Goal: Task Accomplishment & Management: Manage account settings

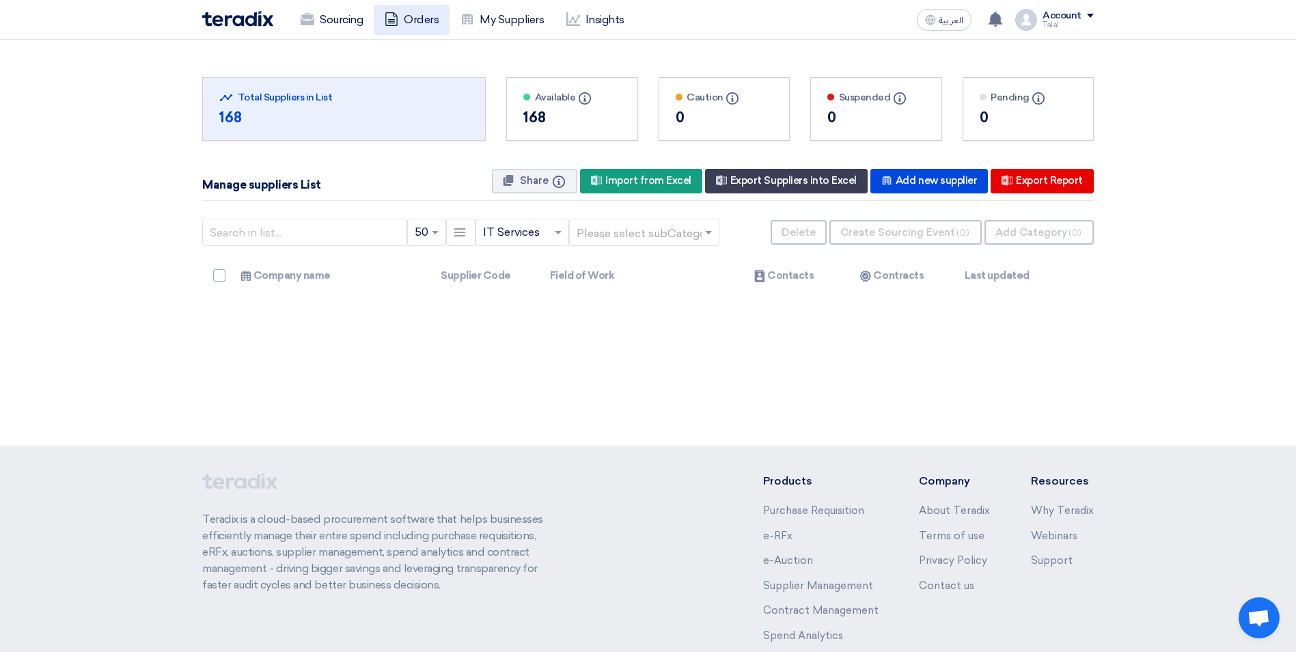
click at [425, 20] on link "Orders" at bounding box center [412, 20] width 76 height 30
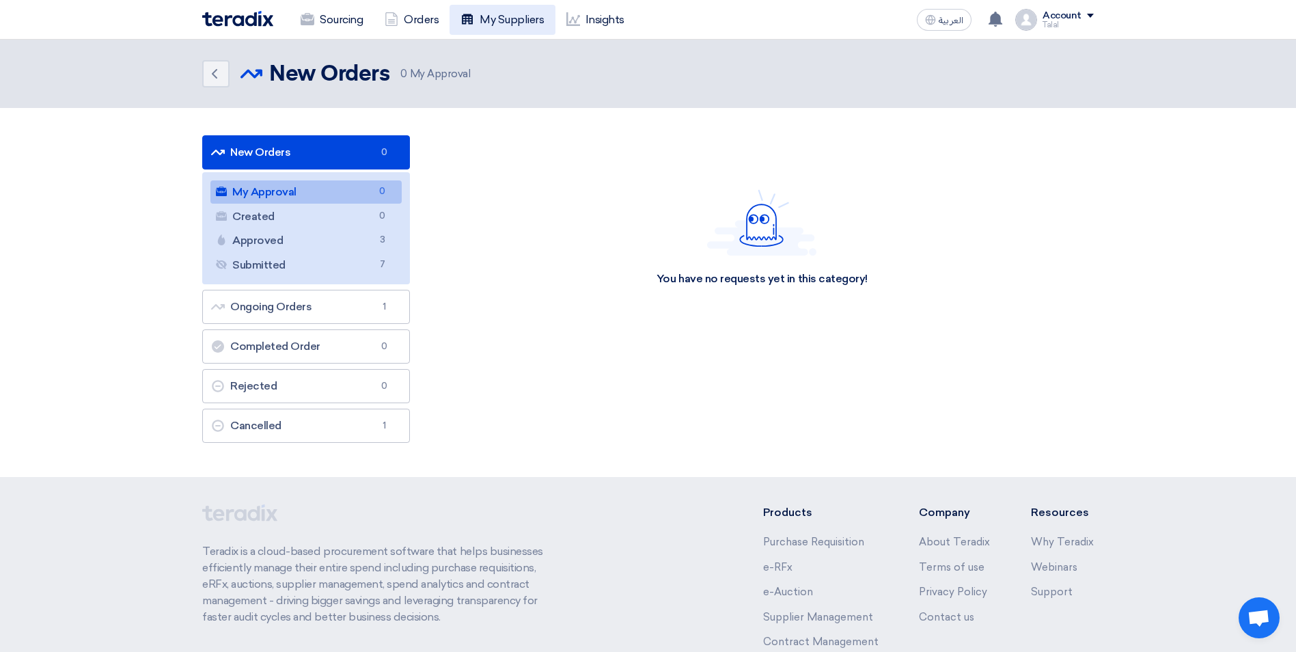
click at [493, 22] on link "My Suppliers" at bounding box center [501, 20] width 105 height 30
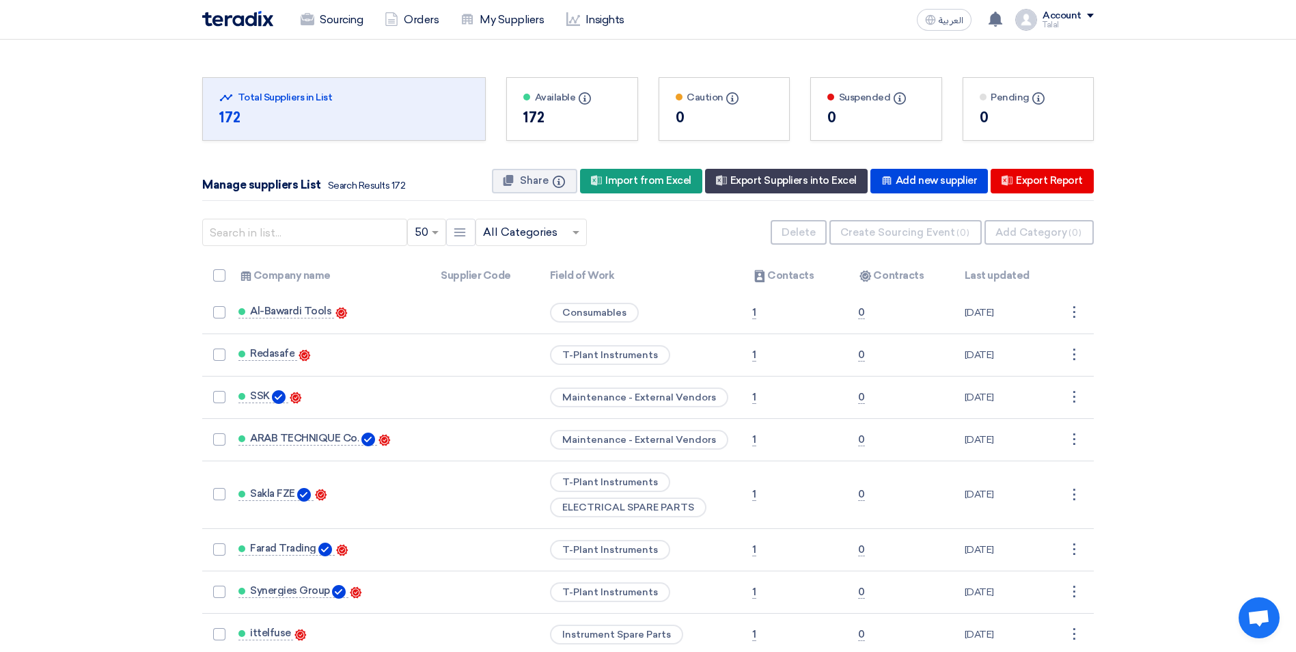
click at [1039, 12] on div "Account Talal Sourcing Orders My Suppliers Insights Settings New Feature Reques…" at bounding box center [1054, 20] width 79 height 22
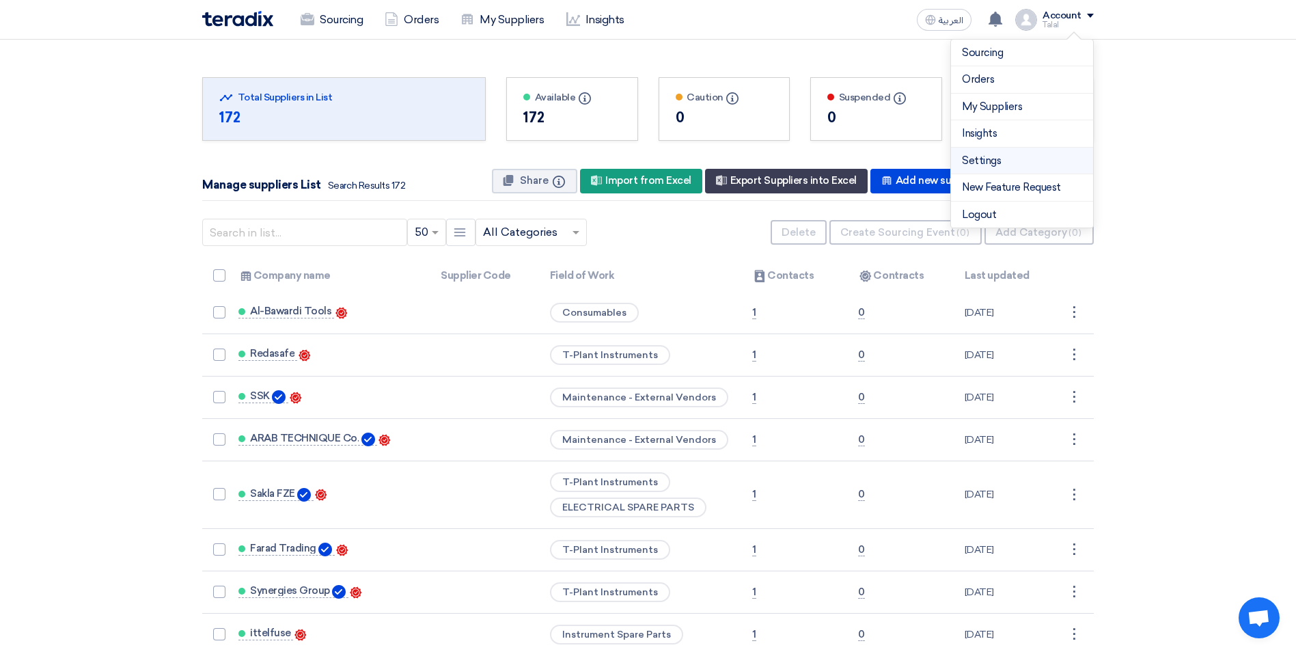
click at [990, 154] on link "Settings" at bounding box center [1022, 161] width 120 height 16
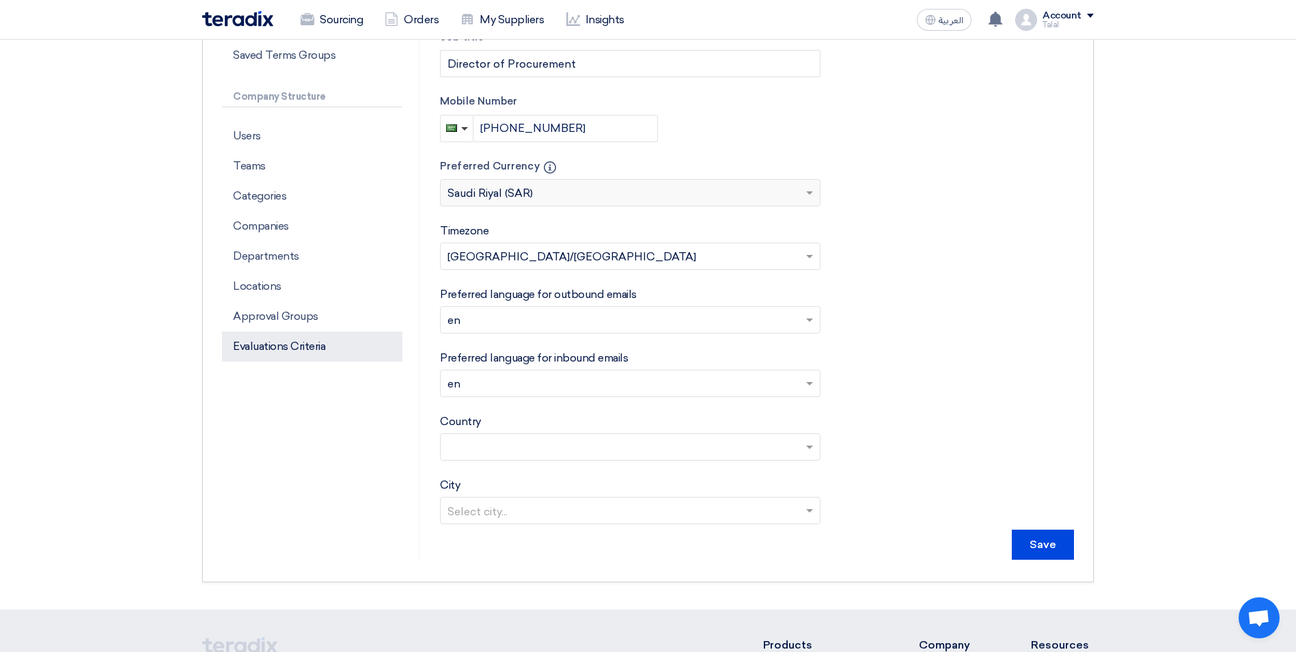
scroll to position [341, 0]
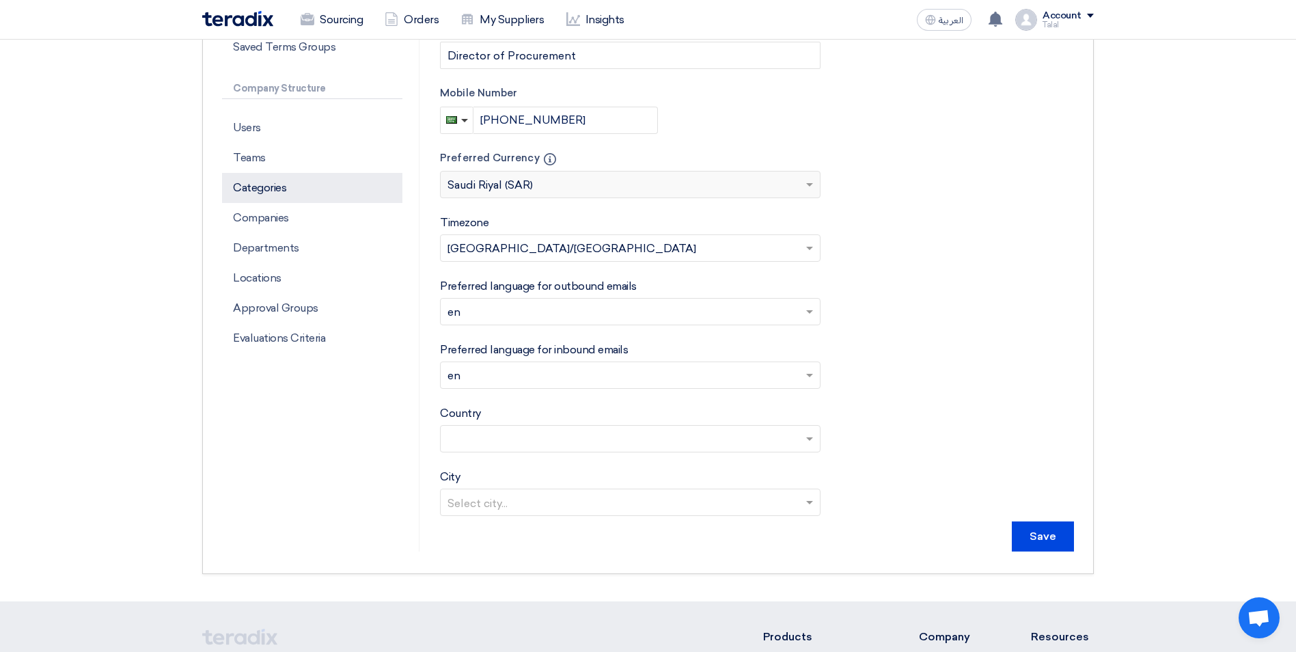
click at [268, 188] on p "Categories" at bounding box center [312, 188] width 180 height 30
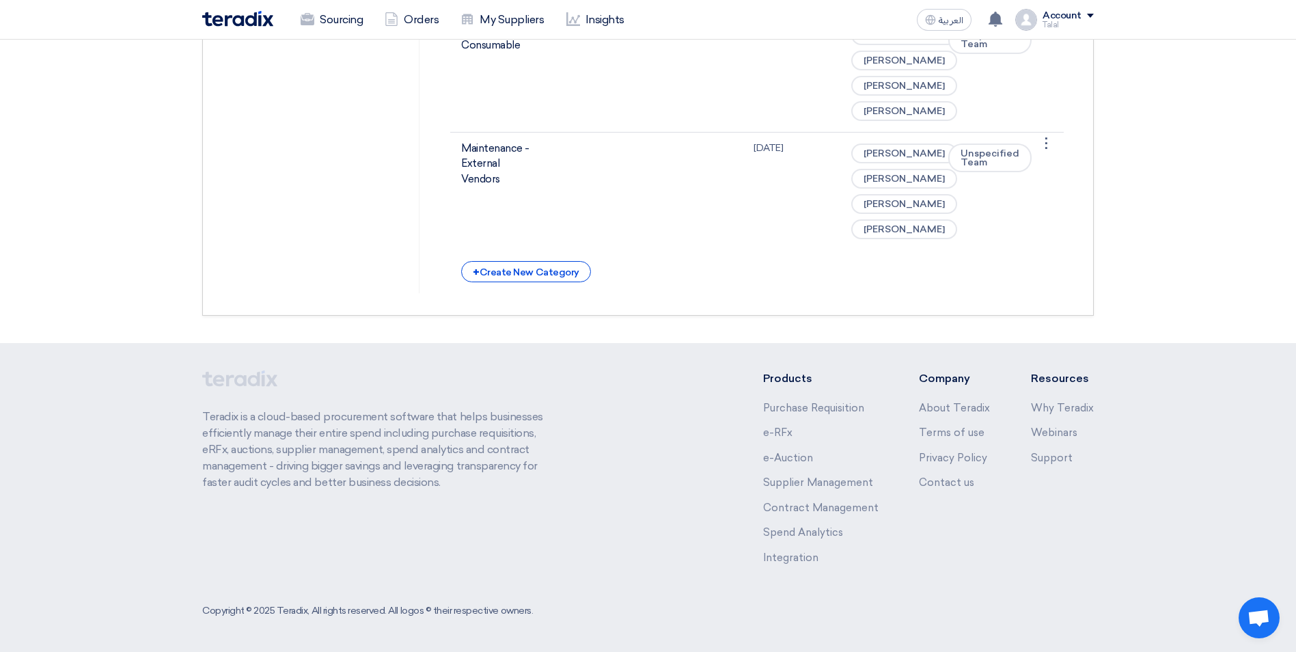
scroll to position [6504, 0]
click at [529, 275] on div "+ Create New Category" at bounding box center [525, 271] width 129 height 21
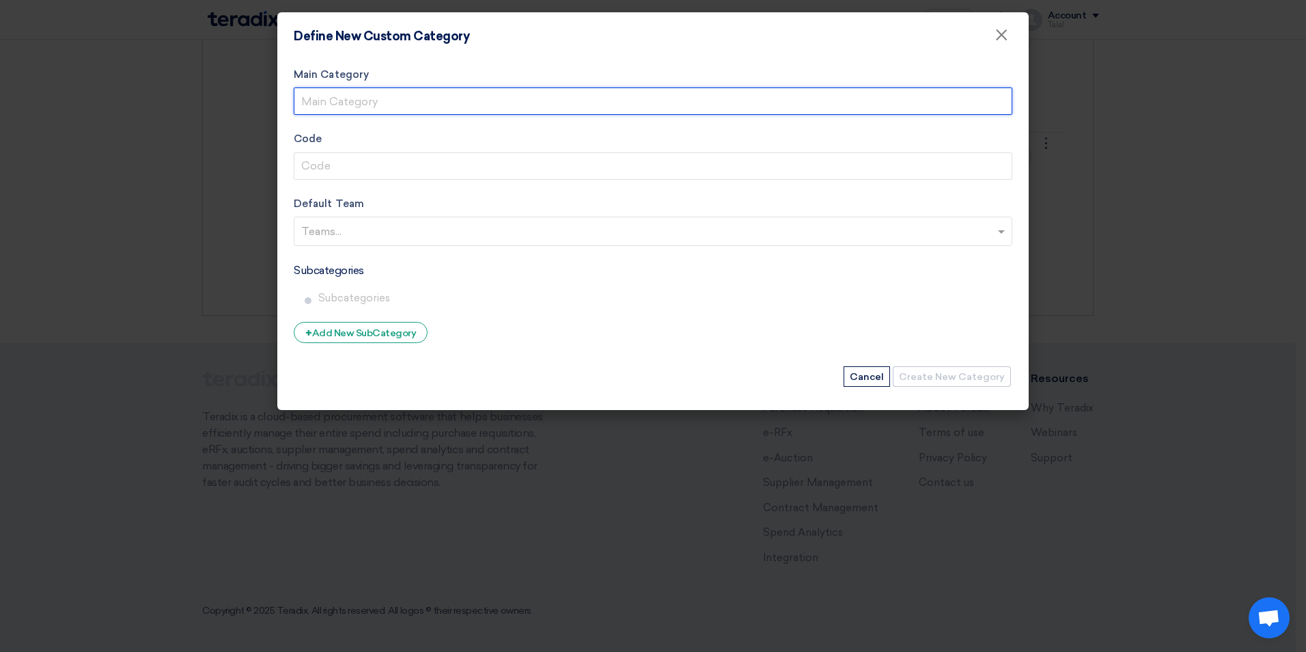
click at [342, 92] on input "Main Category" at bounding box center [653, 100] width 718 height 27
type input "Stationary & Office Tools"
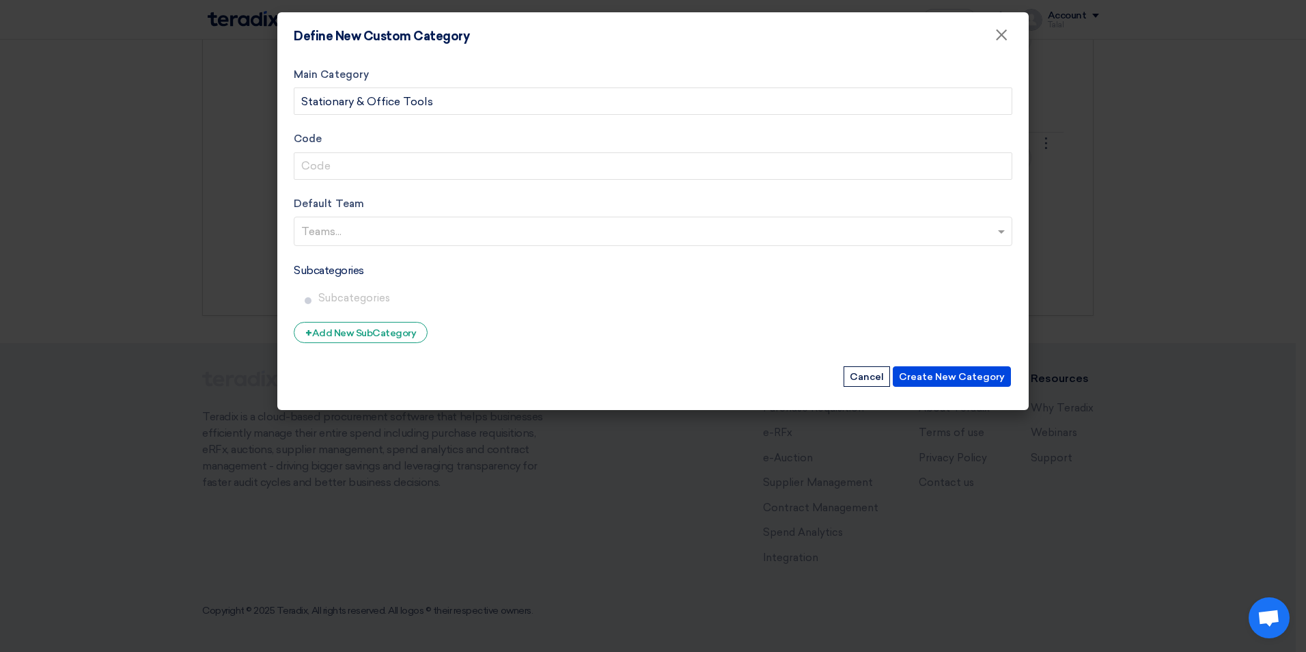
click at [372, 184] on form "Main Category Stationary & Office Tools Code Default Team Teams... Subcategorie…" at bounding box center [653, 228] width 718 height 322
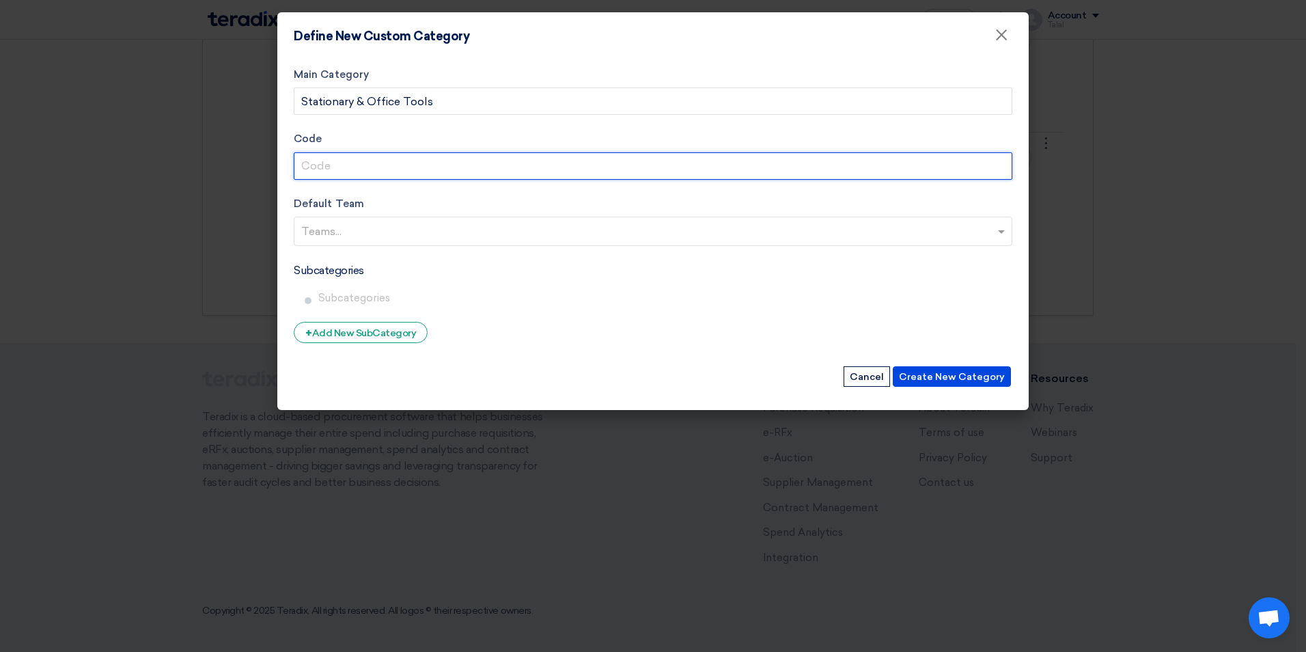
click at [385, 167] on input "Code" at bounding box center [653, 165] width 718 height 27
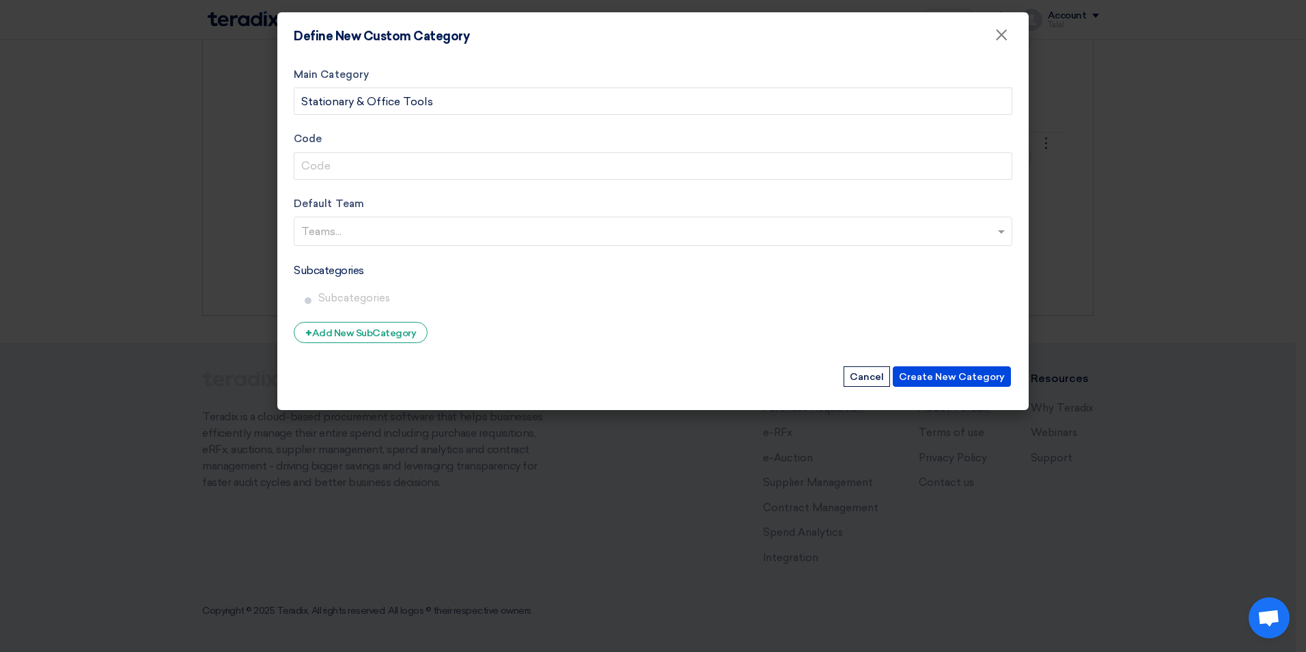
click at [629, 381] on div "Create New Category Cancel" at bounding box center [653, 376] width 718 height 23
click at [575, 234] on input "text" at bounding box center [654, 232] width 707 height 23
click at [408, 259] on div "Unspecified Team" at bounding box center [652, 259] width 717 height 27
click at [1004, 228] on span at bounding box center [1002, 231] width 17 height 16
click at [949, 379] on button "Create New Category" at bounding box center [952, 376] width 118 height 20
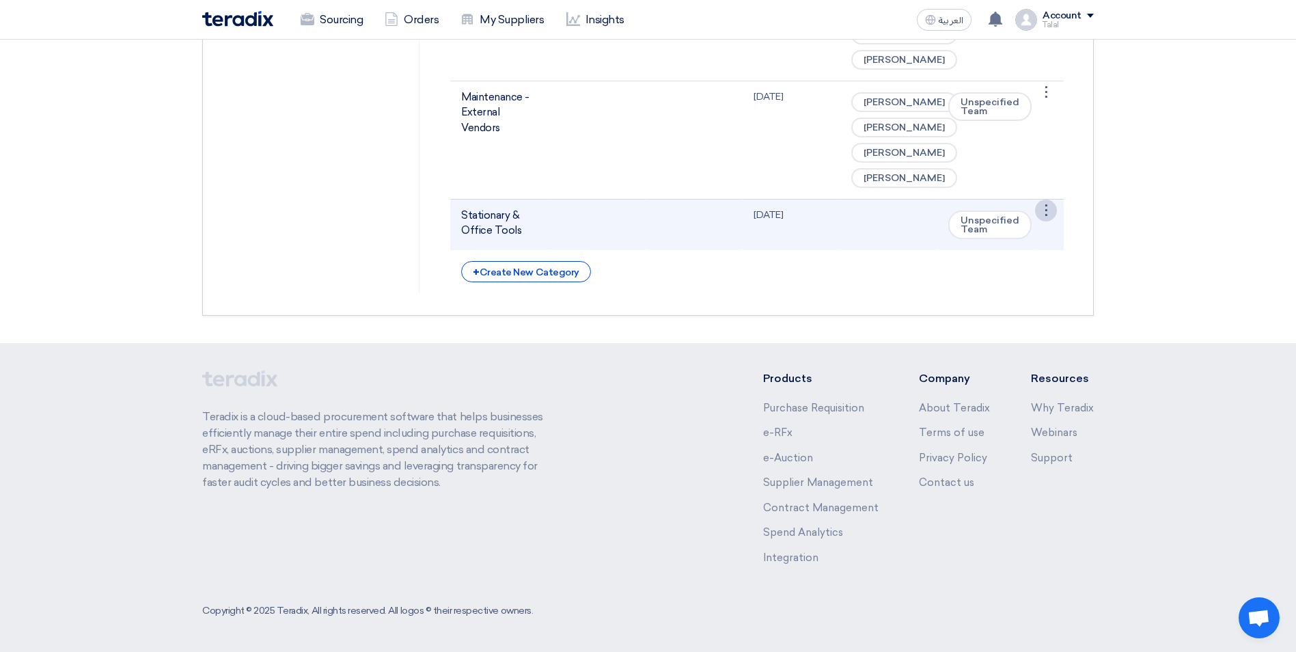
click at [605, 250] on td at bounding box center [597, 224] width 98 height 51
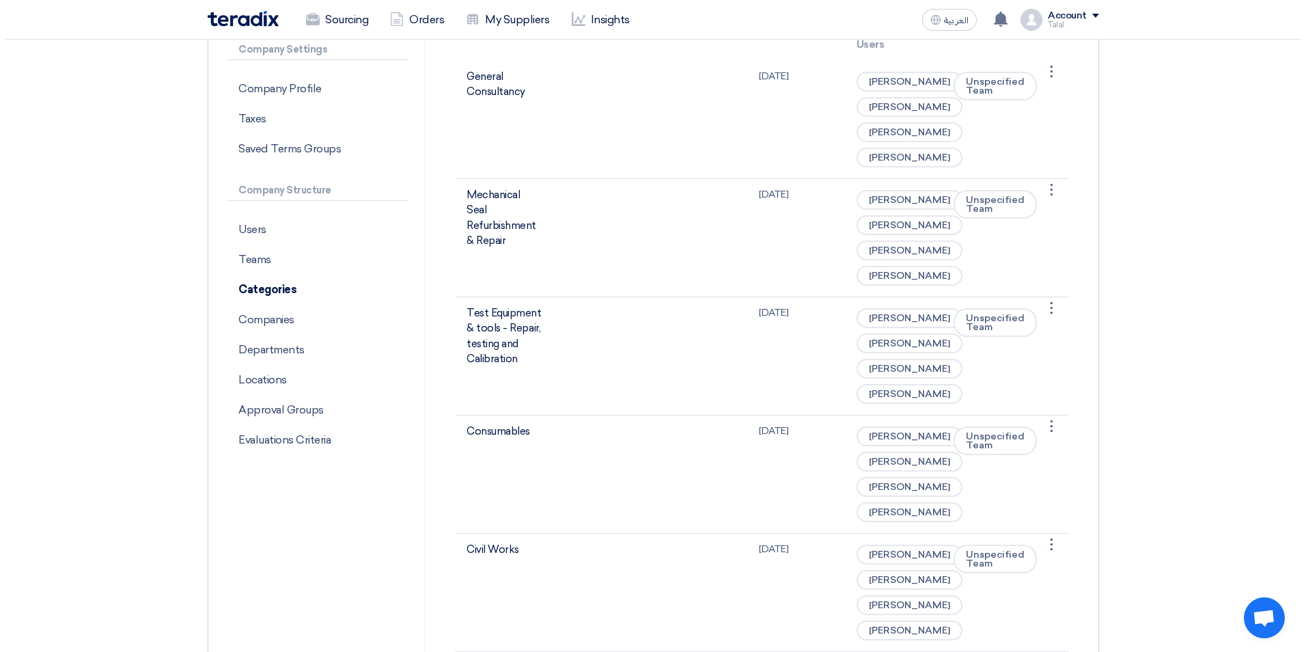
scroll to position [0, 0]
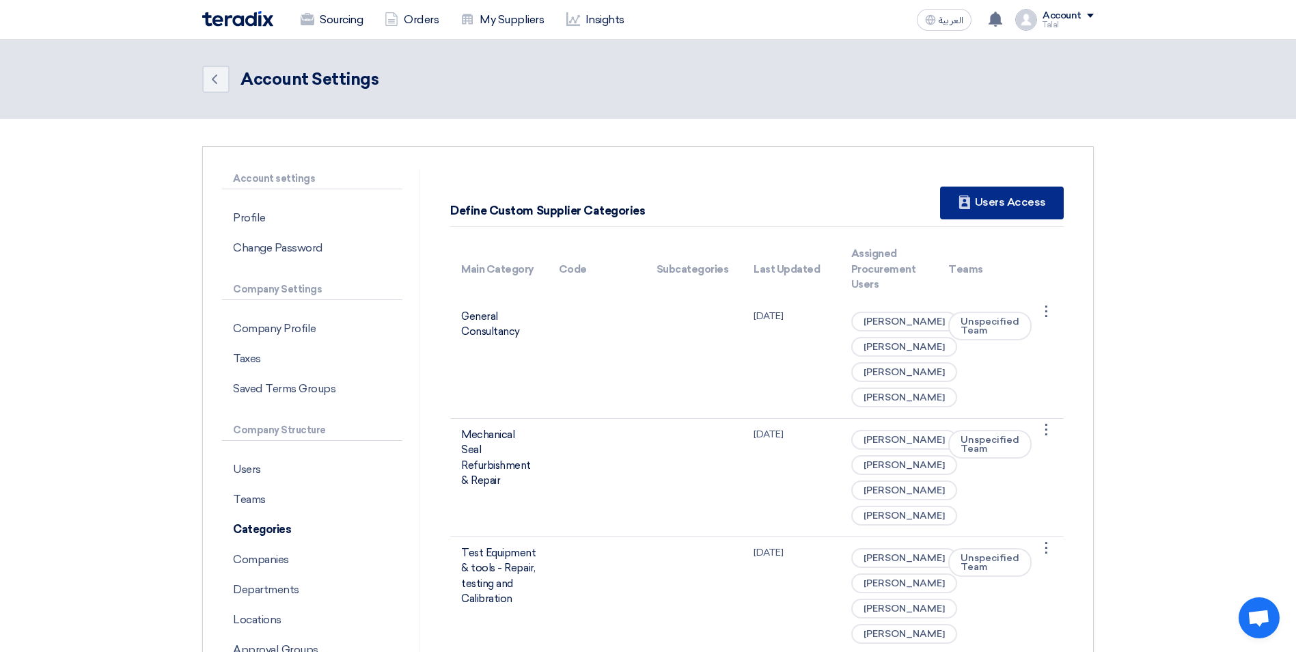
click at [1019, 206] on div "New Supplier Users Access" at bounding box center [1002, 202] width 124 height 33
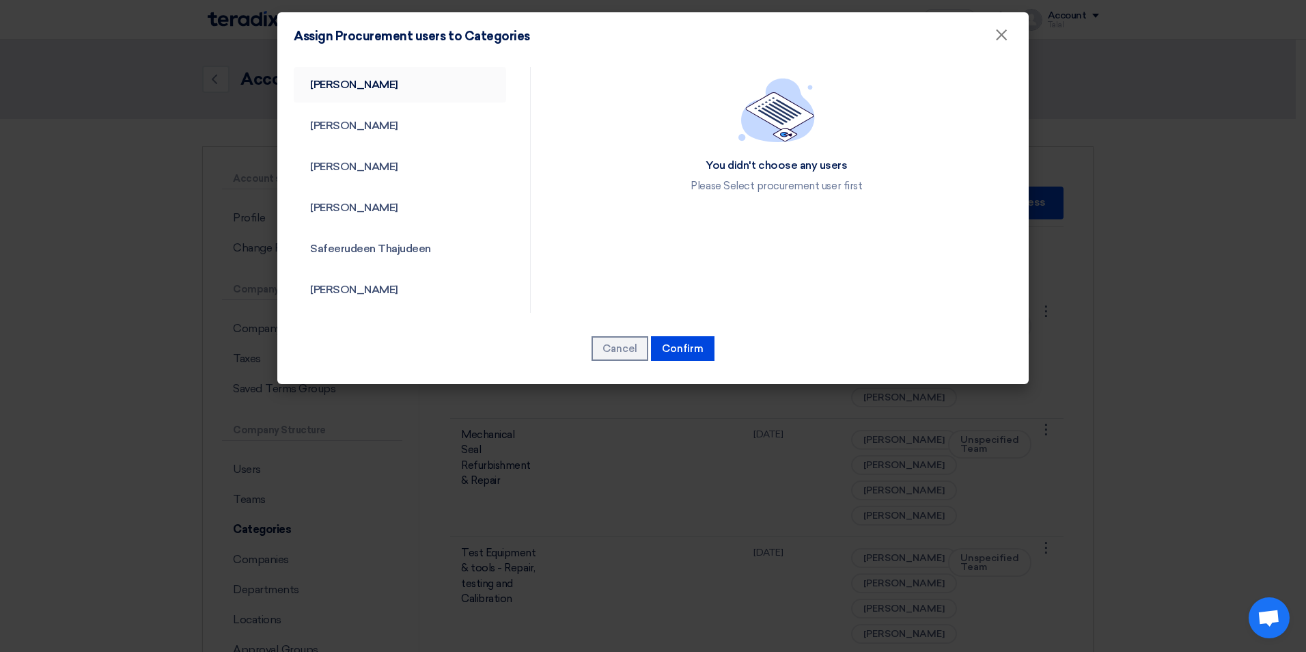
click at [372, 80] on link "[PERSON_NAME]" at bounding box center [400, 85] width 212 height 36
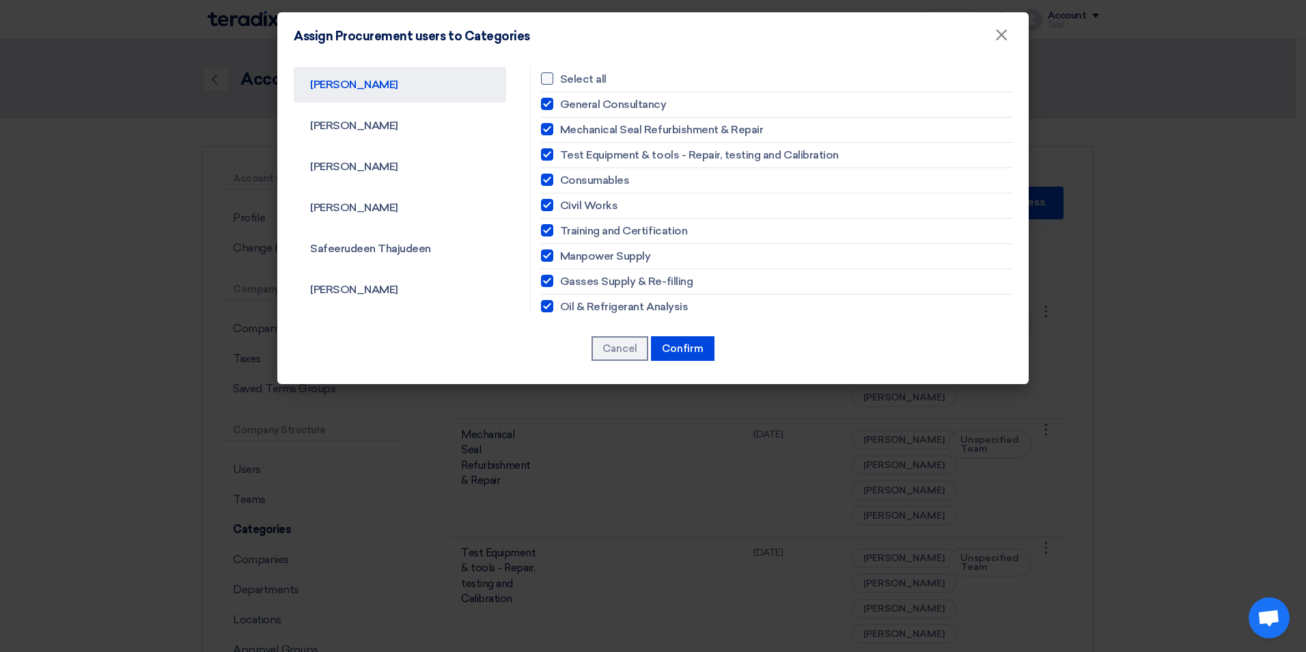
click at [541, 75] on div at bounding box center [547, 78] width 12 height 12
click at [560, 75] on input "Select all" at bounding box center [564, 78] width 9 height 9
checkbox input "true"
click at [684, 343] on button "Confirm" at bounding box center [683, 348] width 64 height 25
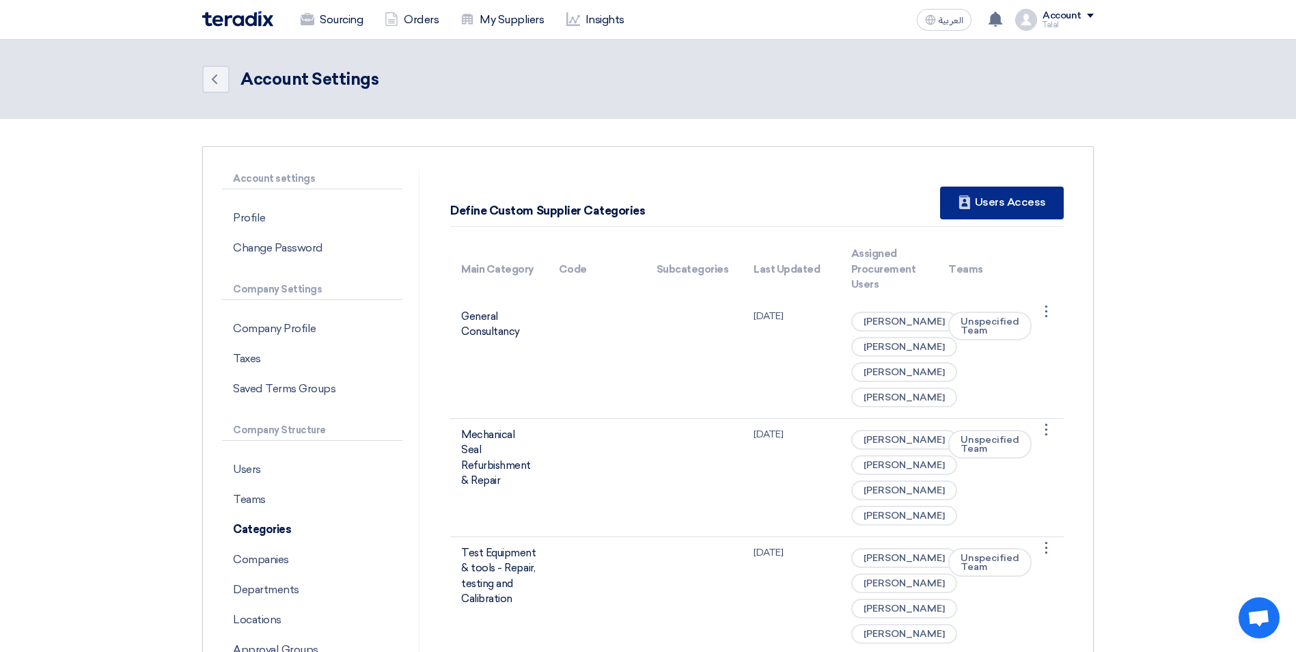
click at [1026, 210] on div "New Supplier Users Access" at bounding box center [1002, 202] width 124 height 33
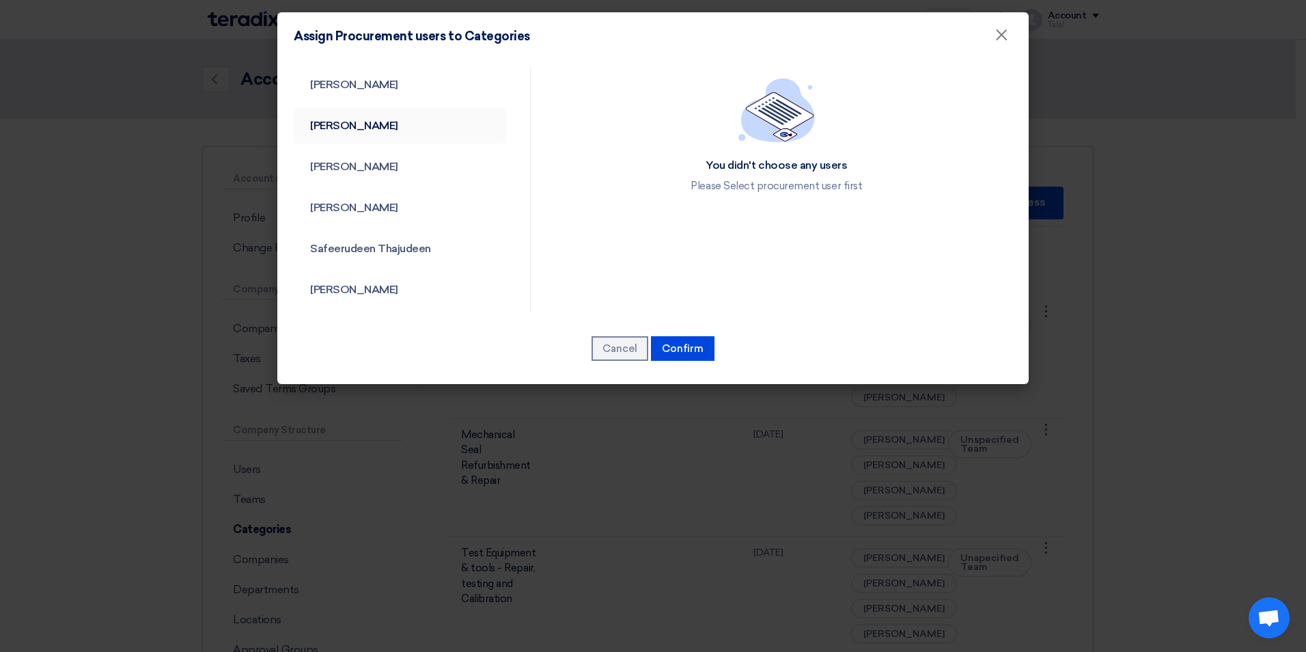
click at [367, 129] on link "[PERSON_NAME]" at bounding box center [400, 126] width 212 height 36
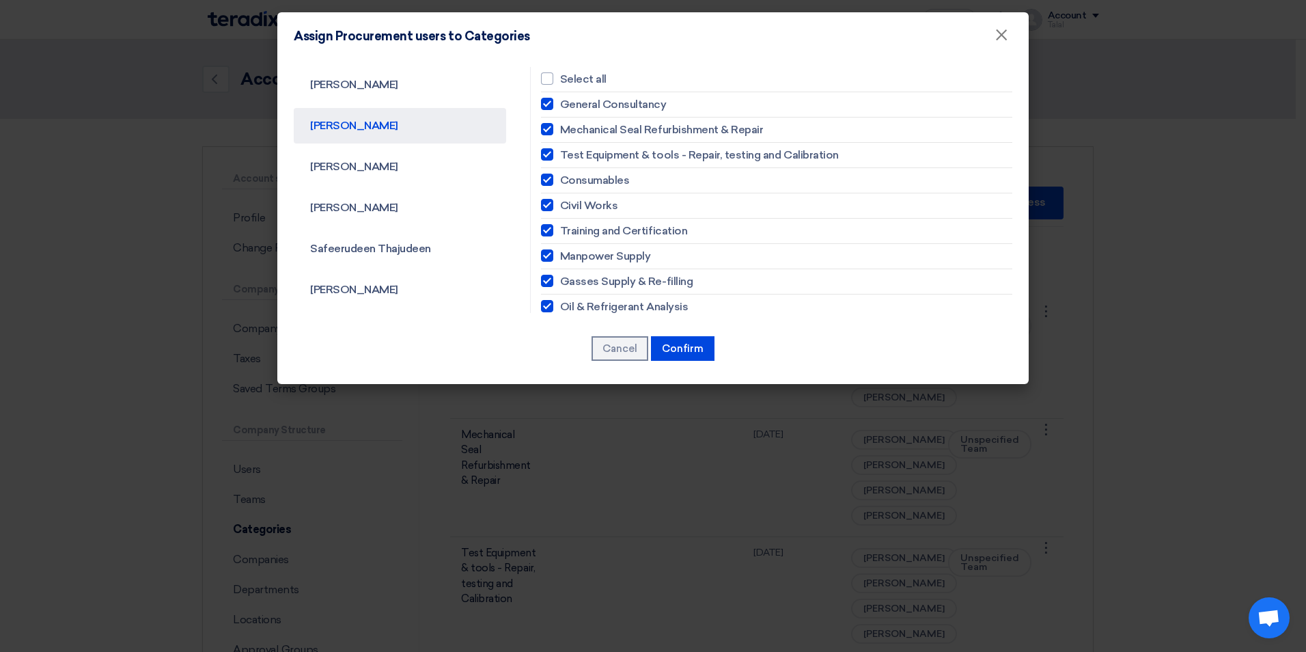
click at [533, 72] on div "Select all General Consultancy Mechanical Seal Refurbishment & Repair Test Equi…" at bounding box center [776, 626] width 492 height 1118
click at [541, 79] on div at bounding box center [547, 78] width 12 height 12
click at [560, 79] on input "Select all" at bounding box center [564, 78] width 9 height 9
checkbox input "true"
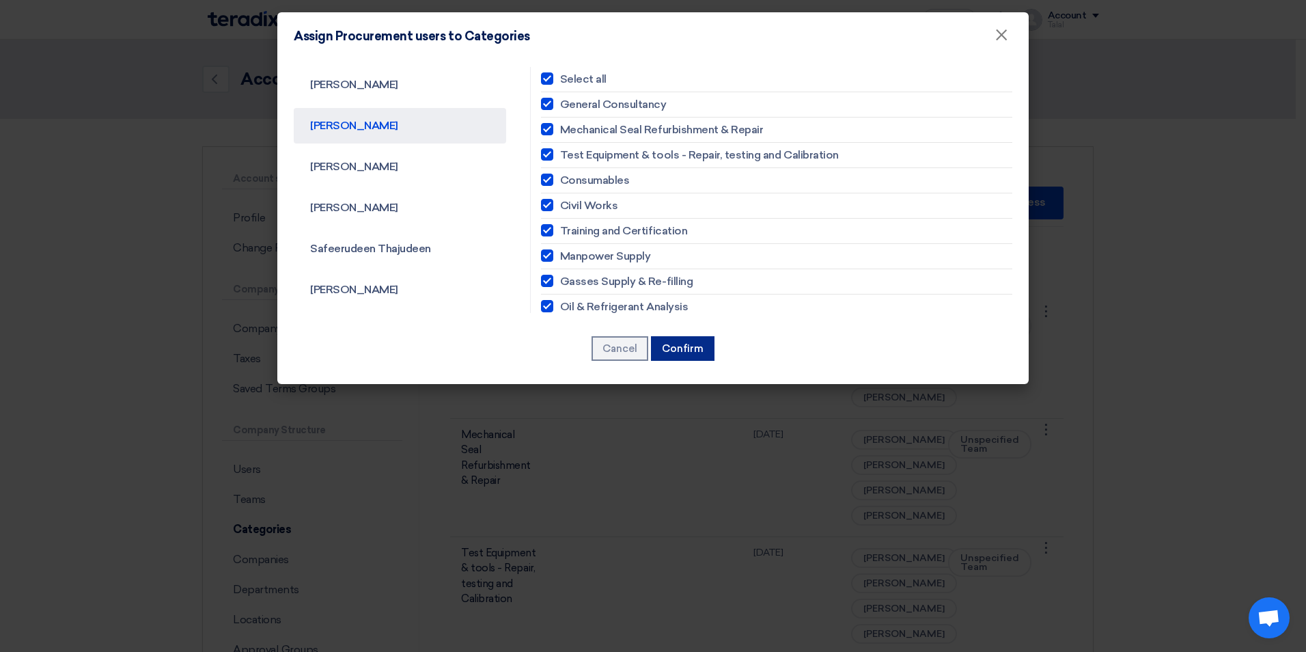
click at [687, 352] on button "Confirm" at bounding box center [683, 348] width 64 height 25
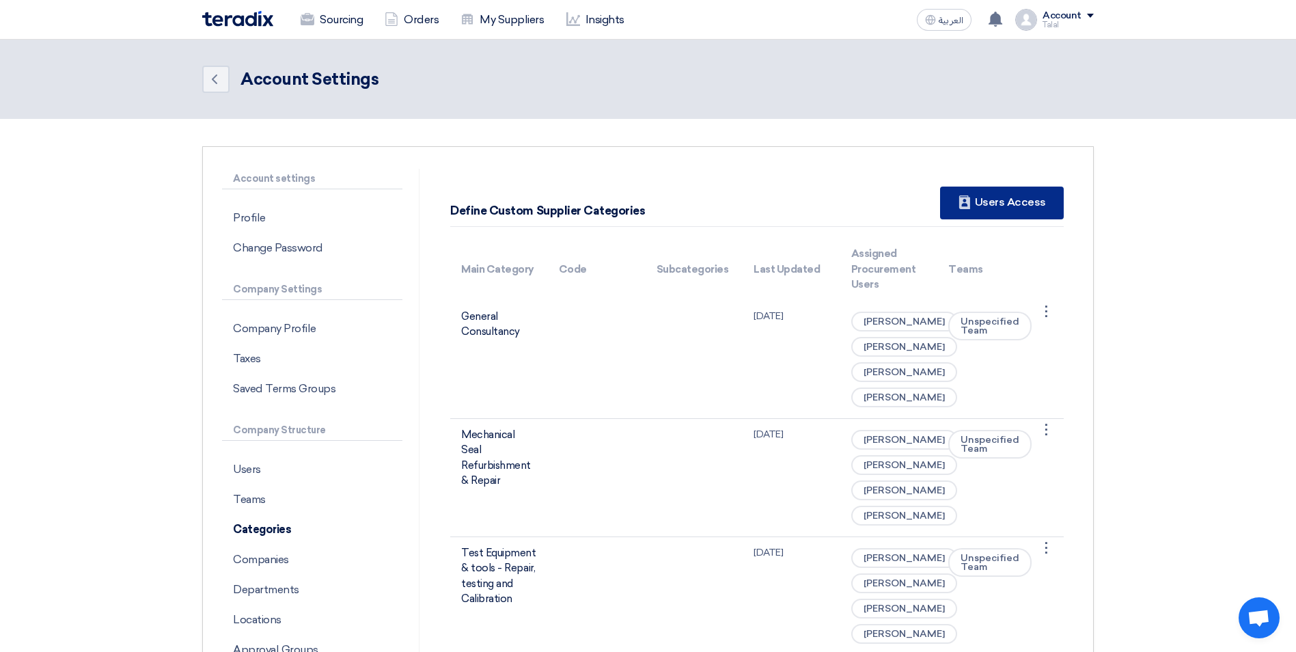
click at [975, 212] on div "New Supplier Users Access" at bounding box center [1002, 202] width 124 height 33
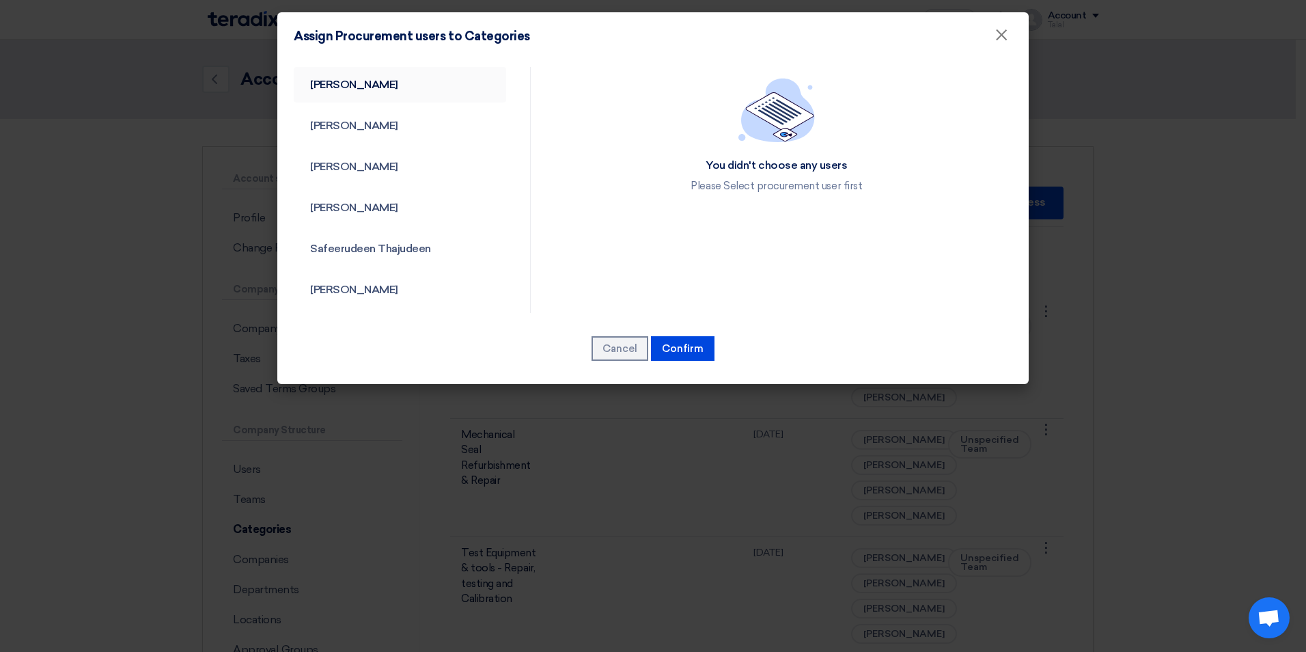
click at [376, 85] on link "[PERSON_NAME]" at bounding box center [400, 85] width 212 height 36
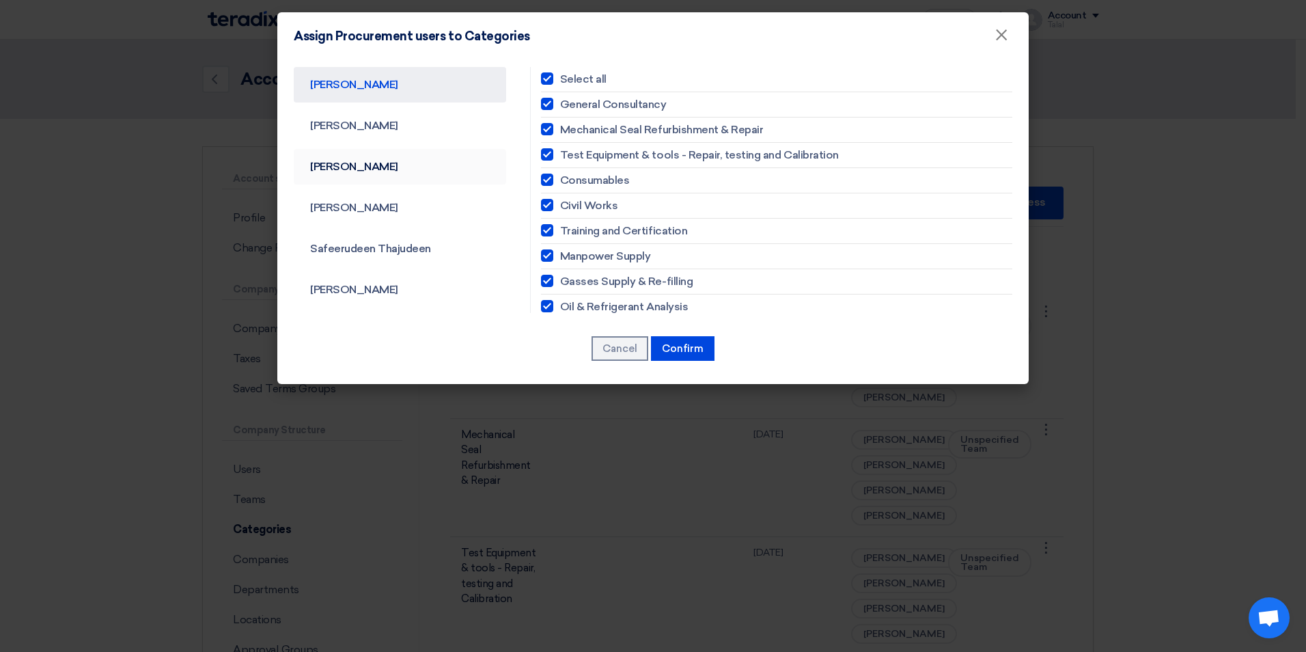
click at [363, 170] on link "[PERSON_NAME]" at bounding box center [400, 167] width 212 height 36
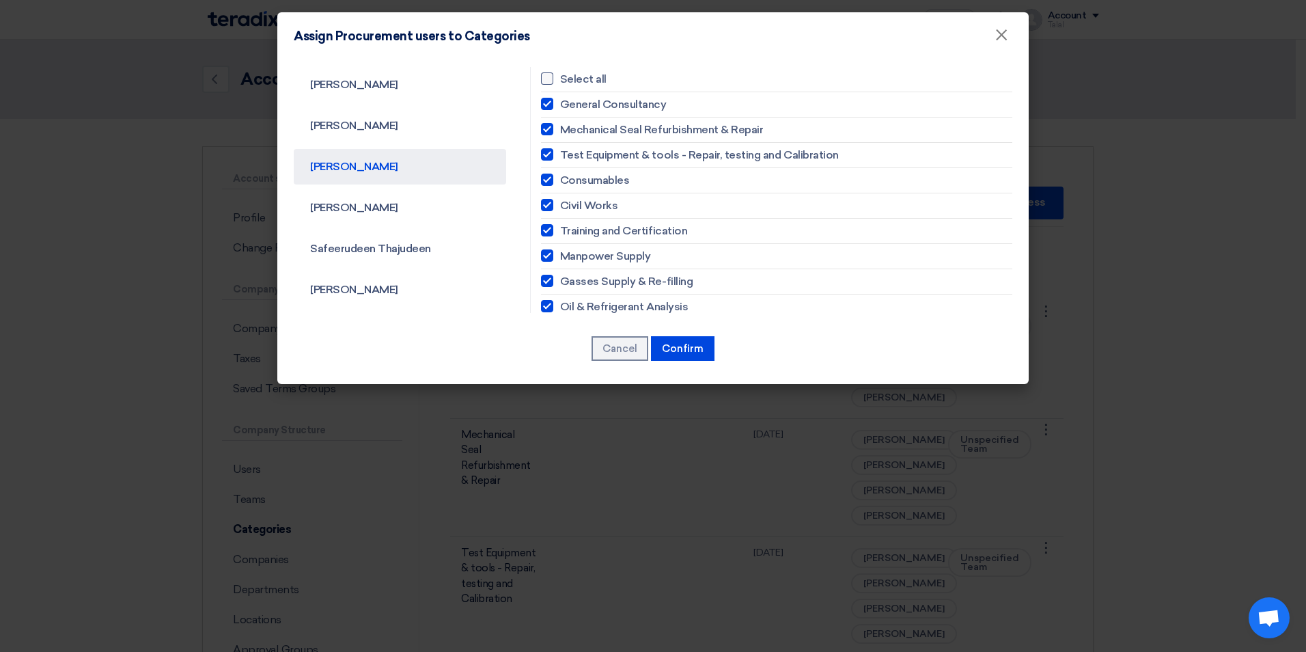
click at [541, 84] on div at bounding box center [547, 78] width 12 height 12
click at [560, 83] on input "Select all" at bounding box center [564, 78] width 9 height 9
checkbox input "true"
click at [678, 347] on button "Confirm" at bounding box center [683, 348] width 64 height 25
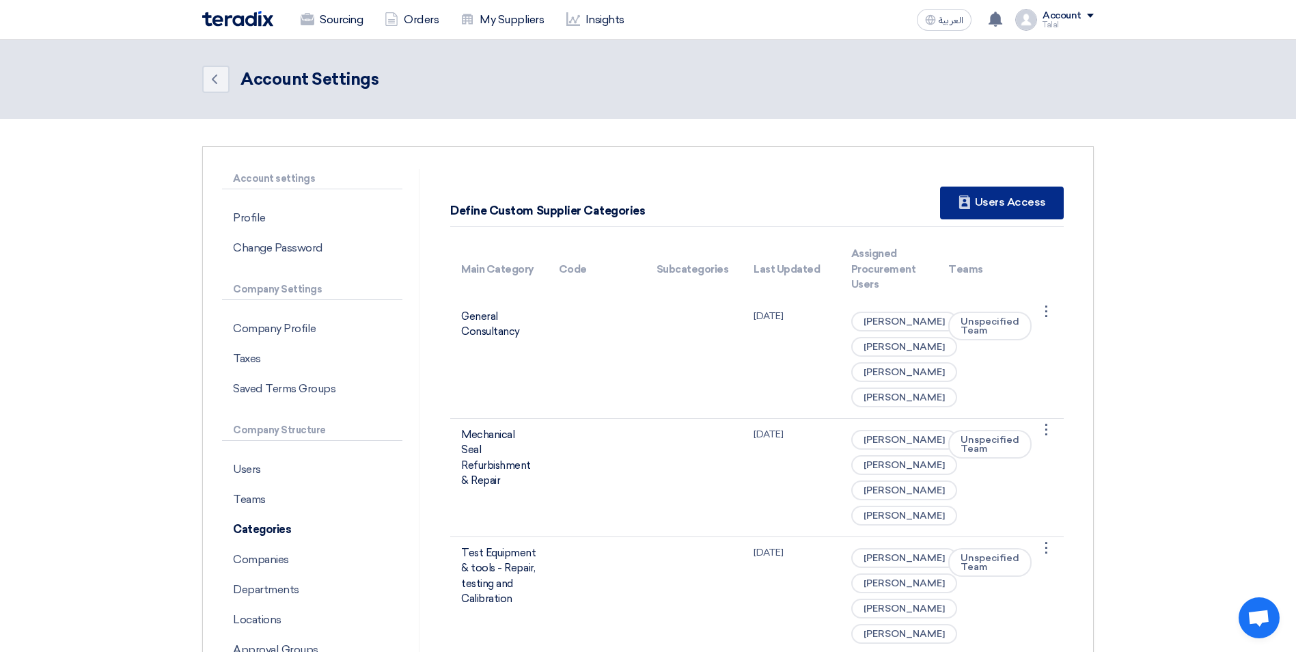
click at [998, 206] on div "New Supplier Users Access" at bounding box center [1002, 202] width 124 height 33
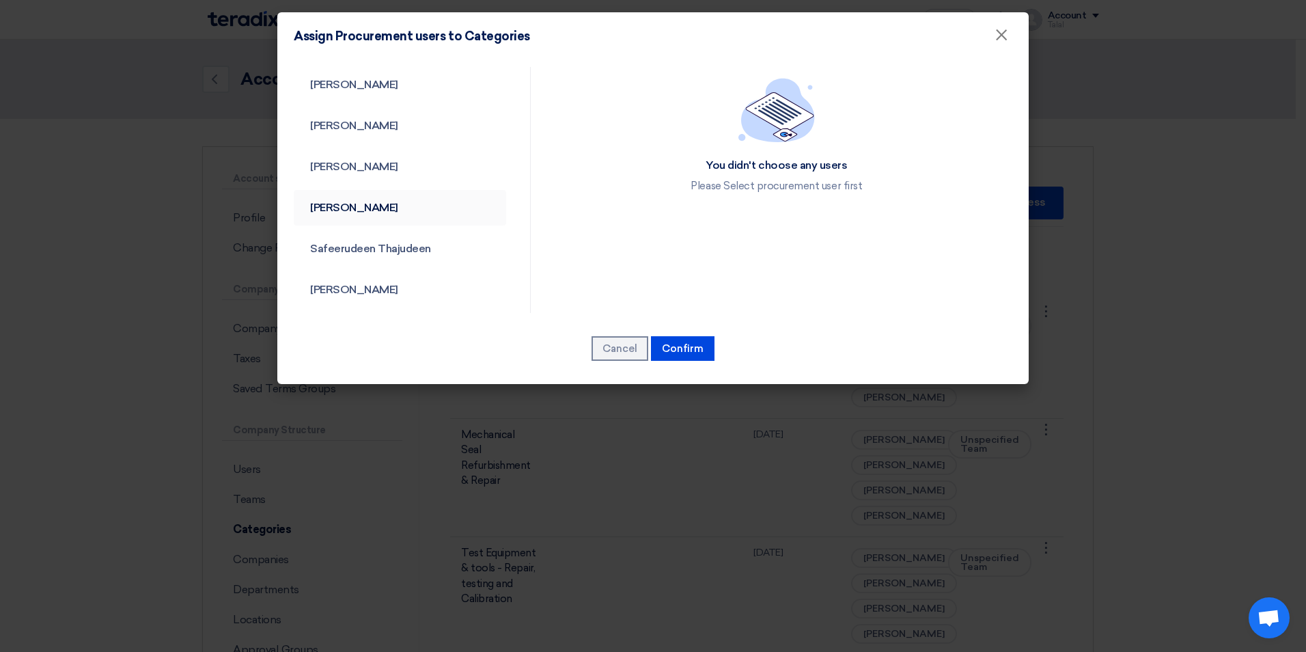
click at [381, 208] on link "[PERSON_NAME]" at bounding box center [400, 208] width 212 height 36
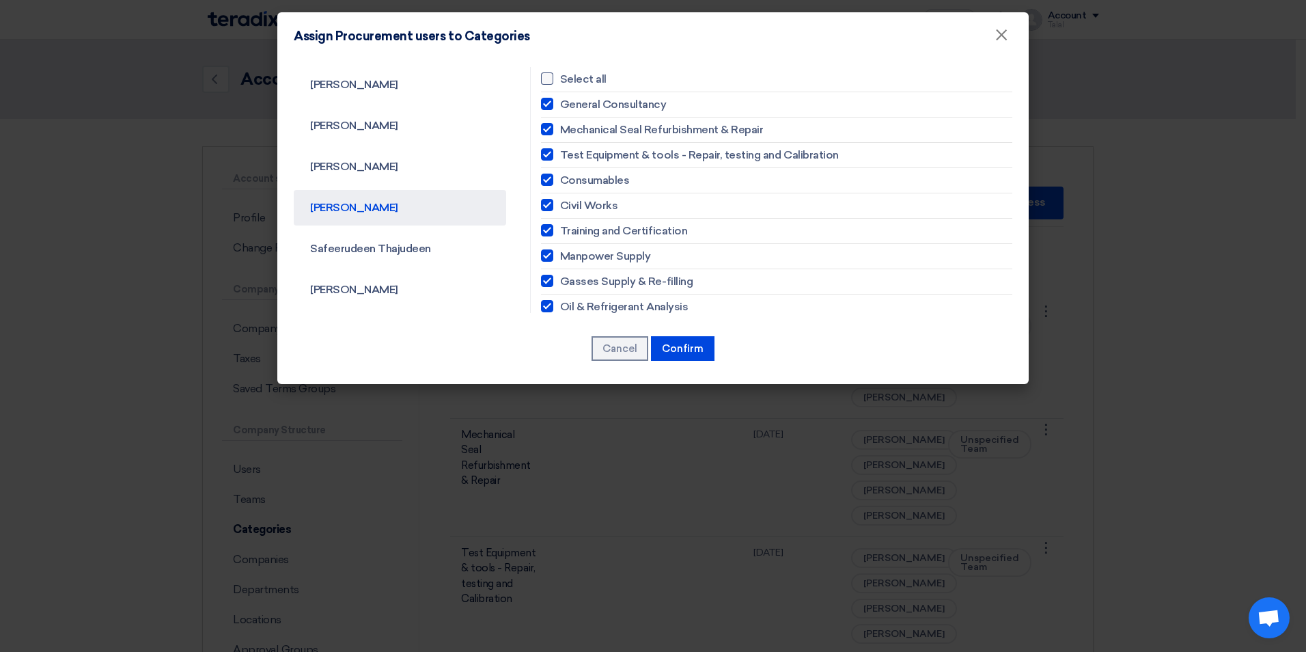
click at [551, 73] on label "Select all" at bounding box center [776, 79] width 471 height 16
click at [560, 74] on input "Select all" at bounding box center [564, 78] width 9 height 9
checkbox input "true"
click at [696, 352] on button "Confirm" at bounding box center [683, 348] width 64 height 25
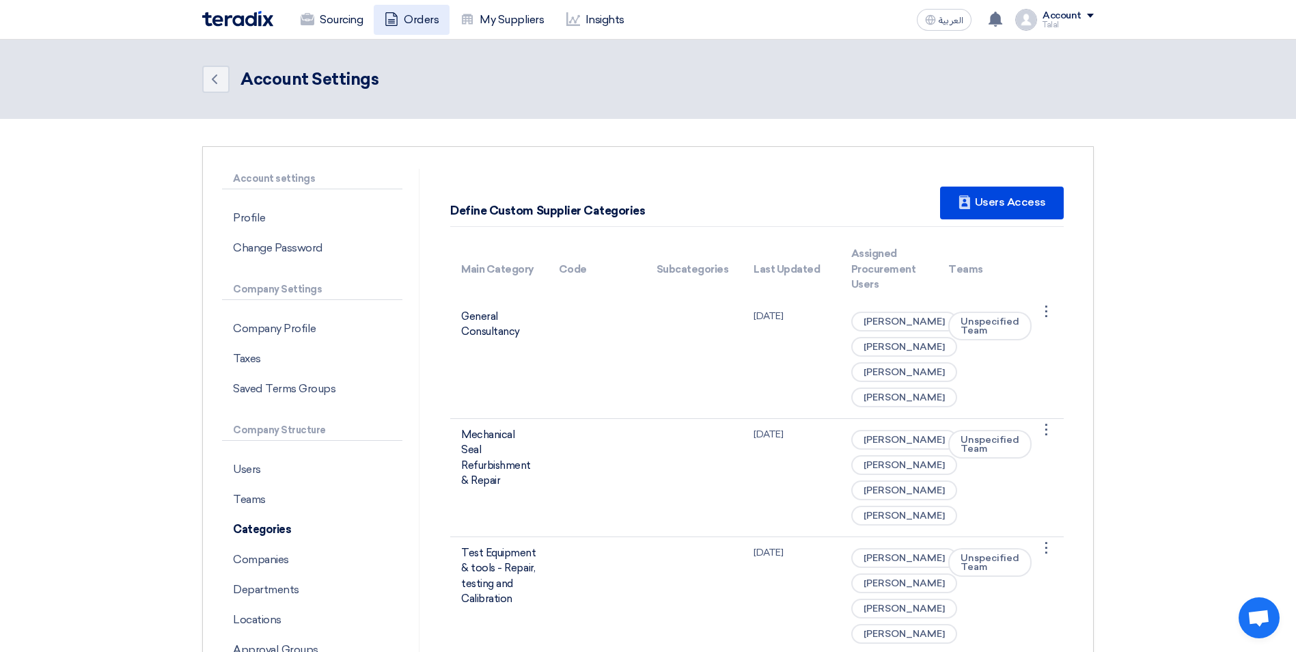
click at [405, 23] on link "Orders" at bounding box center [412, 20] width 76 height 30
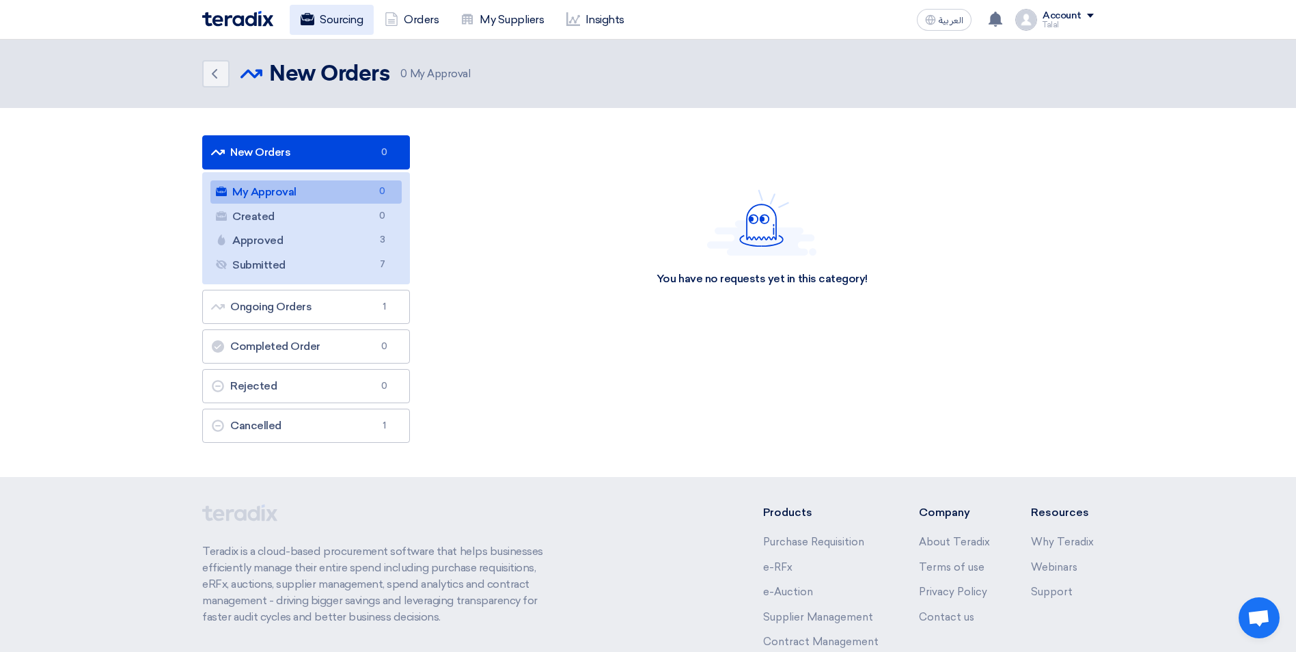
click at [331, 25] on link "Sourcing" at bounding box center [332, 20] width 84 height 30
